Goal: Task Accomplishment & Management: Manage account settings

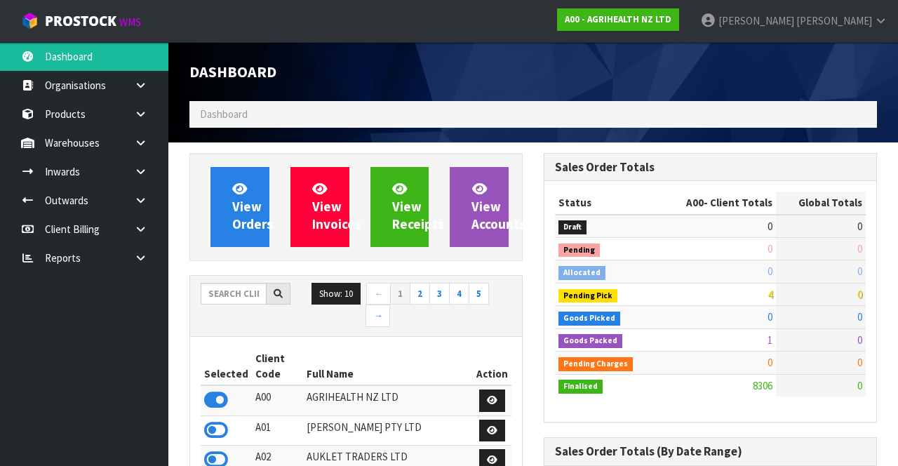
scroll to position [1132, 354]
click at [226, 289] on input "text" at bounding box center [234, 294] width 66 height 22
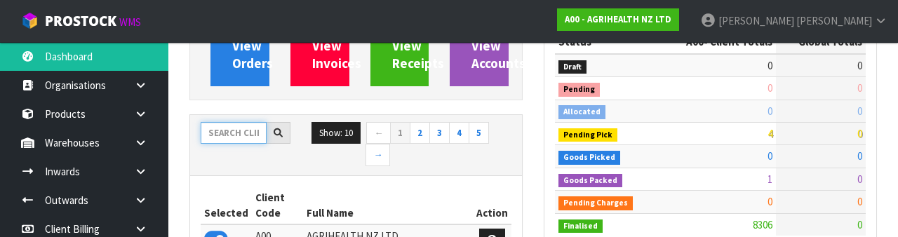
scroll to position [165, 0]
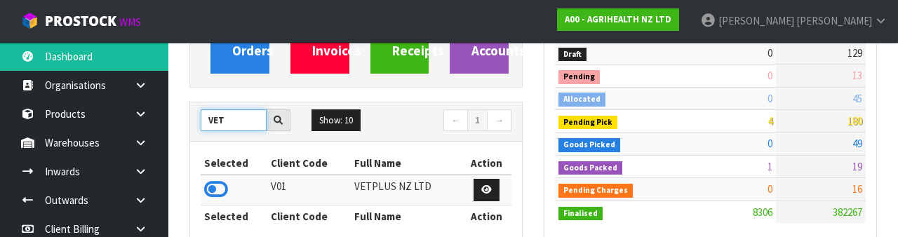
type input "VET"
click at [212, 188] on icon at bounding box center [216, 189] width 24 height 21
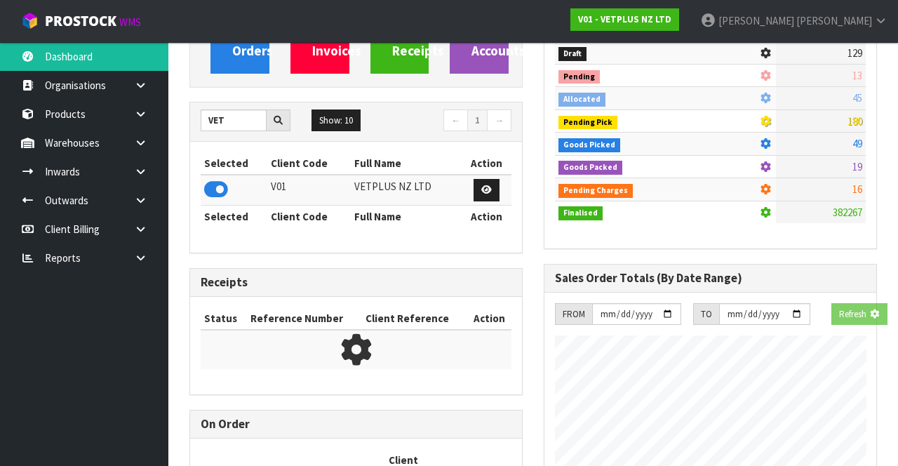
scroll to position [997, 354]
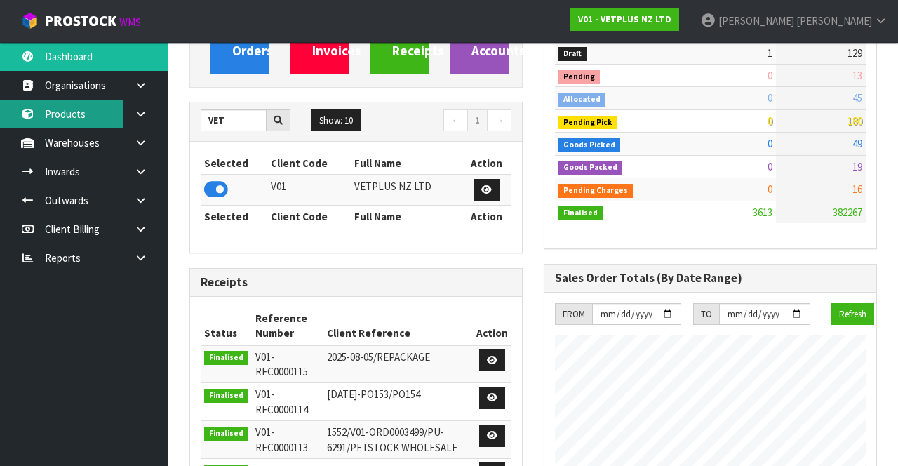
click at [44, 118] on link "Products" at bounding box center [84, 114] width 168 height 29
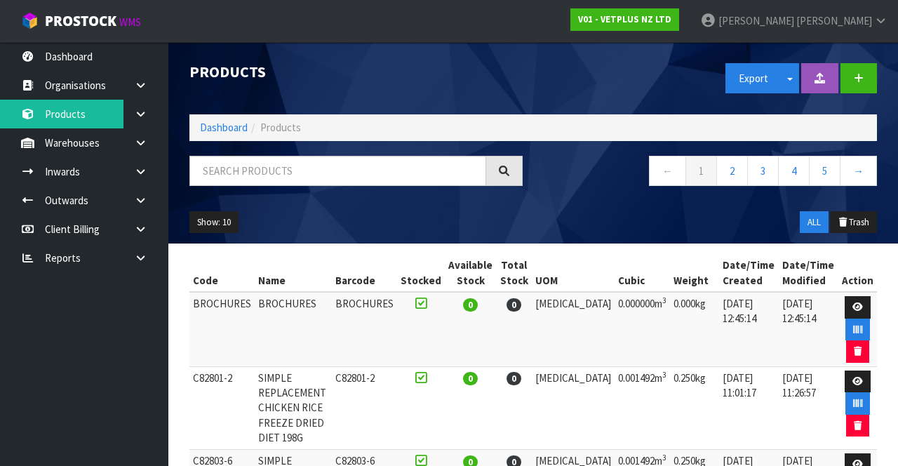
click at [142, 143] on icon at bounding box center [140, 143] width 13 height 11
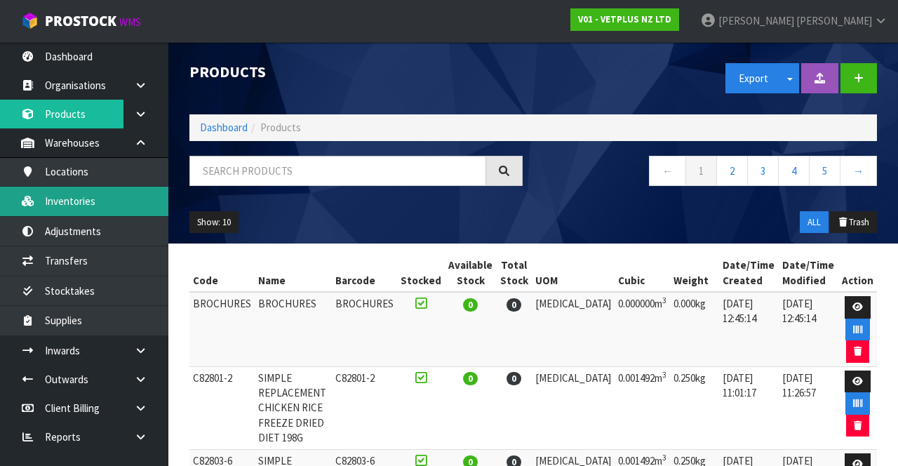
click at [96, 202] on link "Inventories" at bounding box center [84, 201] width 168 height 29
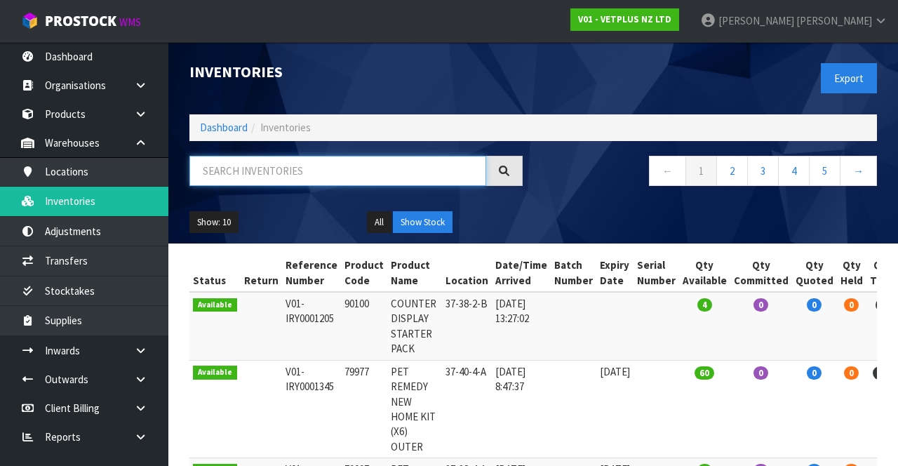
click at [324, 173] on input "text" at bounding box center [337, 171] width 297 height 30
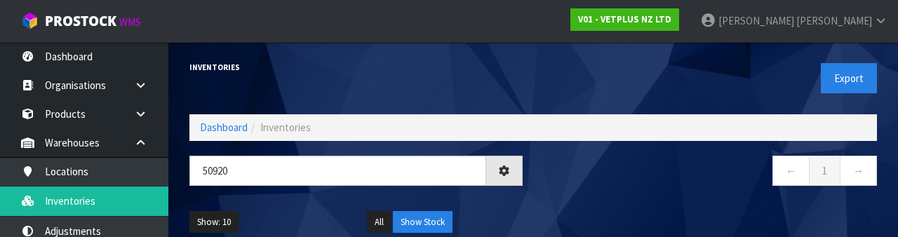
click at [657, 185] on nav "← 1 →" at bounding box center [710, 173] width 333 height 34
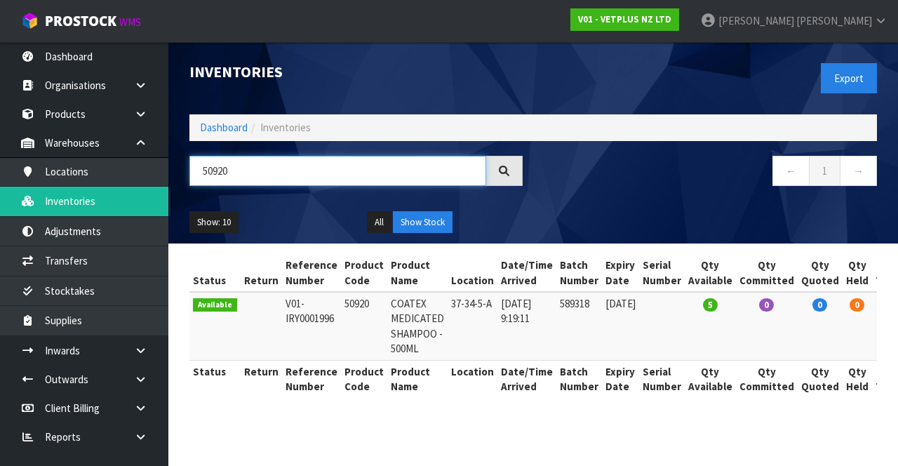
click at [243, 176] on input "50920" at bounding box center [337, 171] width 297 height 30
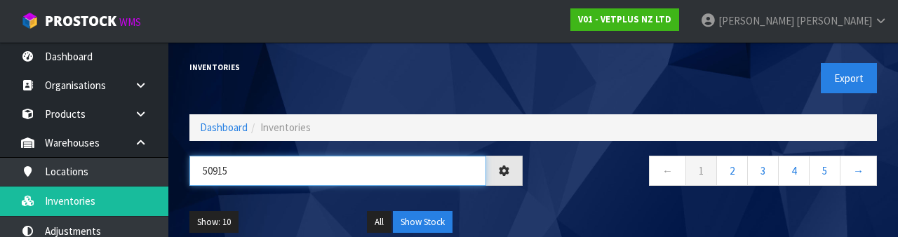
type input "50915"
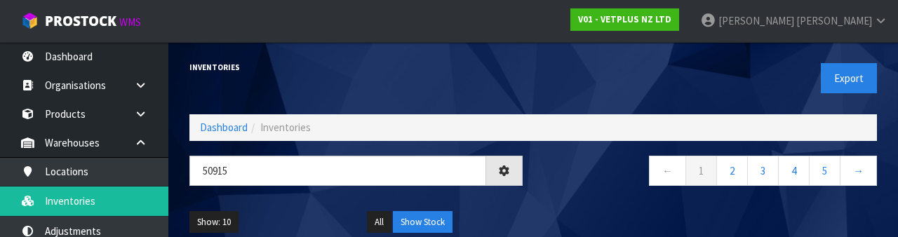
click at [576, 193] on div "← 1 2 3 4 5 →" at bounding box center [710, 178] width 354 height 45
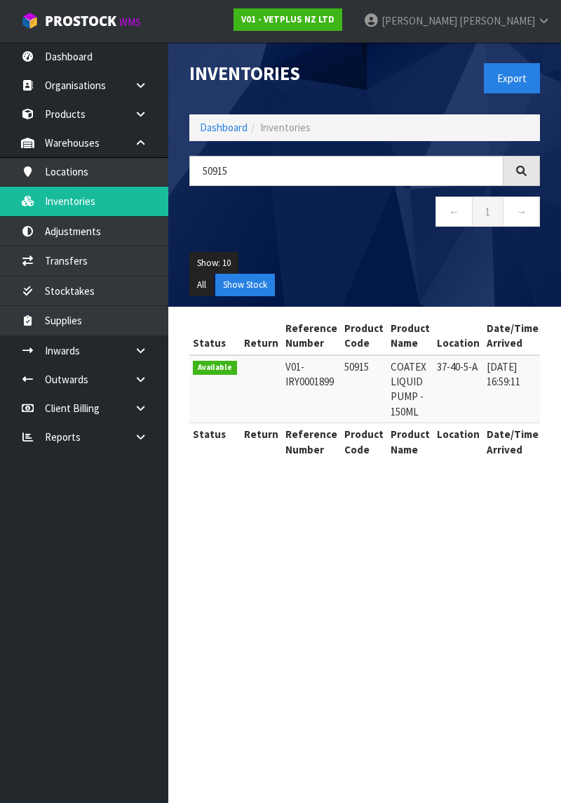
click at [500, 465] on section "Inventories Export Dashboard Inventories 50915 ← 1 → Show: 10 5 10 25 50 All Sh…" at bounding box center [280, 401] width 561 height 803
click at [526, 465] on section "Inventories Export Dashboard Inventories 50915 ← 1 → Show: 10 5 10 25 50 All Sh…" at bounding box center [280, 401] width 561 height 803
click at [453, 465] on section "Inventories Export Dashboard Inventories 50915 ← 1 → Show: 10 5 10 25 50 All Sh…" at bounding box center [280, 401] width 561 height 803
click at [528, 22] on span "[PERSON_NAME]" at bounding box center [498, 20] width 76 height 13
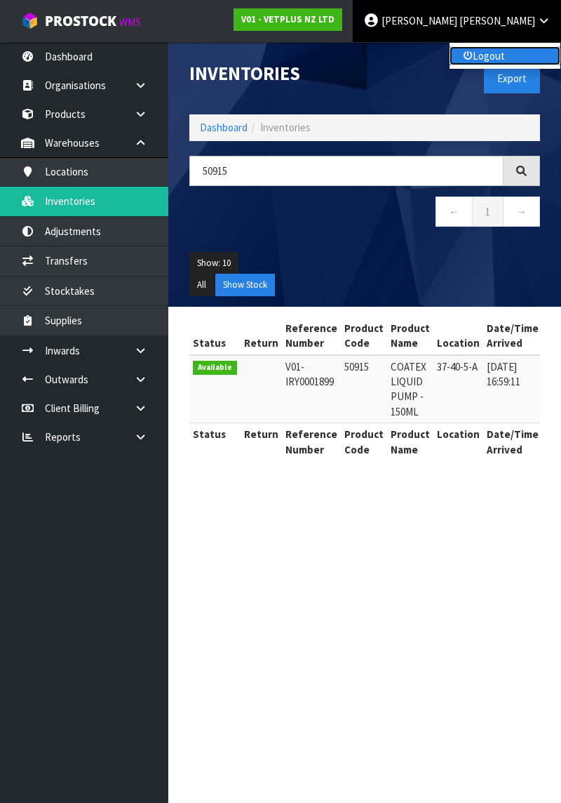
click at [521, 58] on link "Logout" at bounding box center [505, 55] width 111 height 19
